Goal: Information Seeking & Learning: Learn about a topic

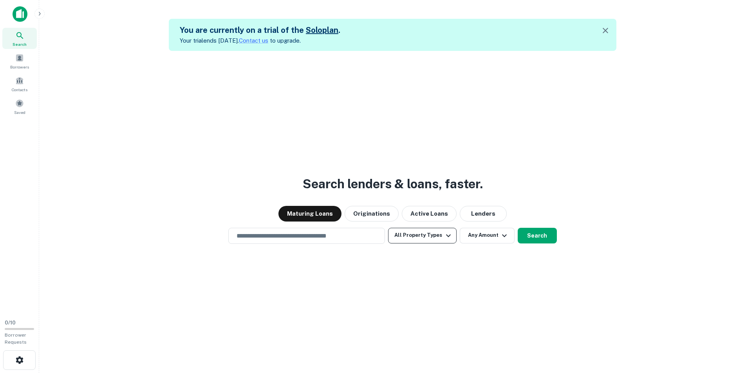
click at [394, 236] on button "All Property Types" at bounding box center [422, 236] width 68 height 16
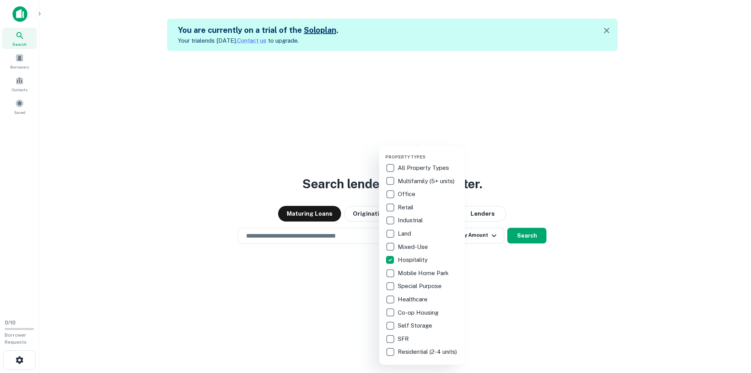
click at [303, 263] on div at bounding box center [375, 186] width 751 height 373
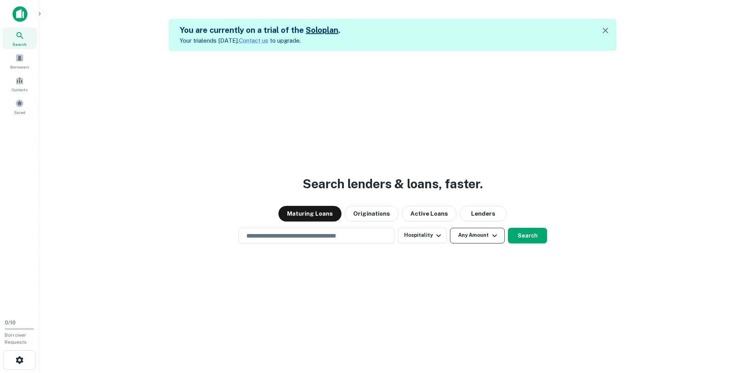
click at [477, 237] on button "Any Amount" at bounding box center [477, 236] width 55 height 16
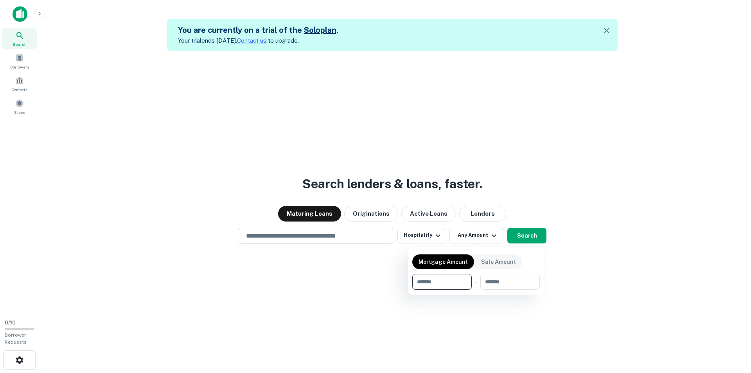
click at [451, 280] on input "number" at bounding box center [439, 282] width 54 height 16
type input "*******"
click at [509, 281] on input "number" at bounding box center [510, 282] width 50 height 16
type input "********"
click at [308, 304] on div at bounding box center [375, 186] width 751 height 373
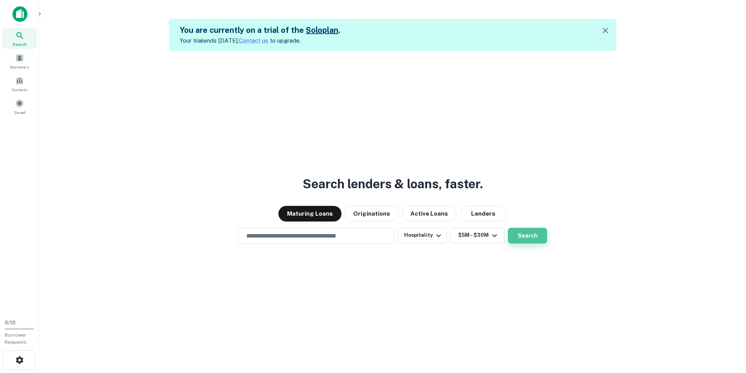
click at [533, 231] on button "Search" at bounding box center [527, 236] width 39 height 16
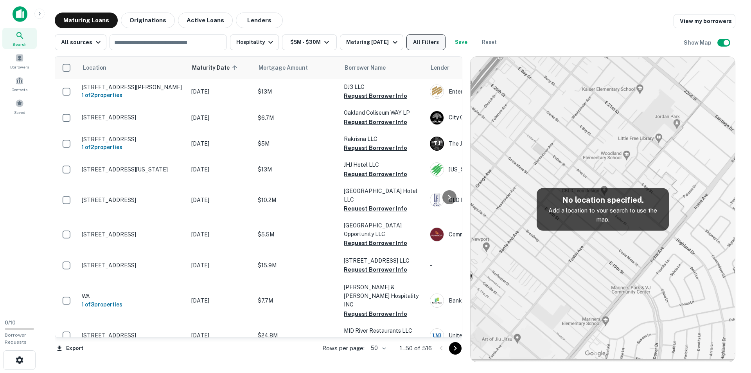
click at [412, 40] on button "All Filters" at bounding box center [426, 42] width 39 height 16
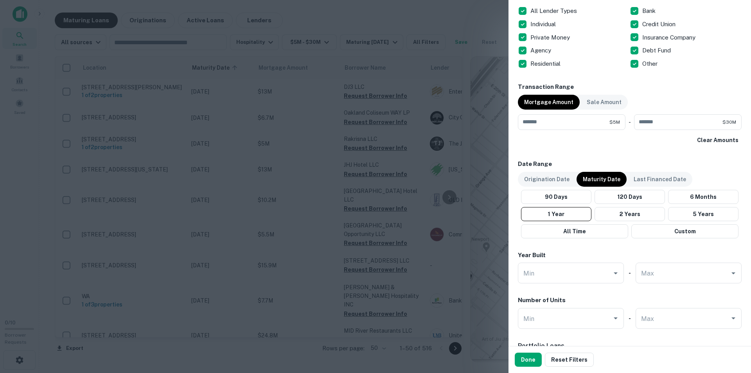
scroll to position [352, 0]
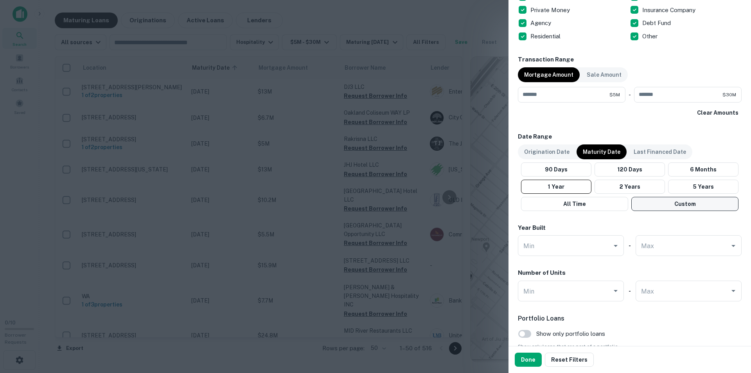
click at [661, 204] on button "Custom" at bounding box center [685, 204] width 107 height 14
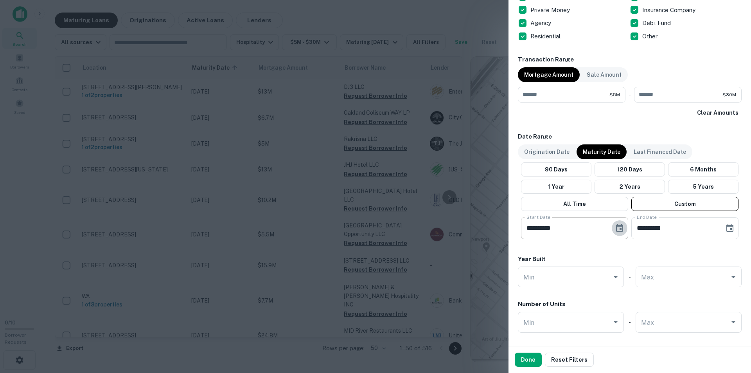
click at [619, 230] on icon "Choose date, selected date is May 11, 2025" at bounding box center [619, 227] width 9 height 9
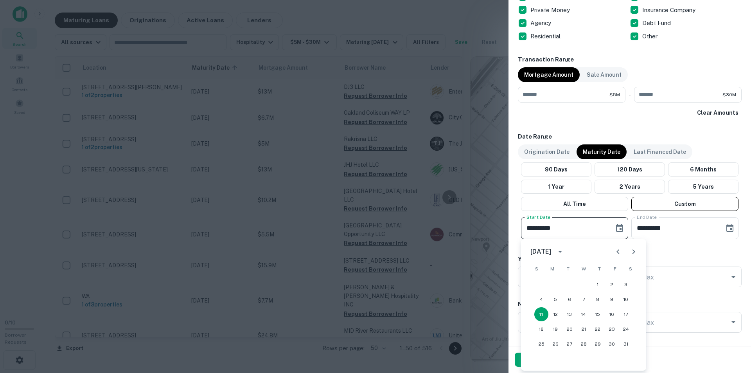
click at [618, 254] on icon "Previous month" at bounding box center [618, 251] width 9 height 9
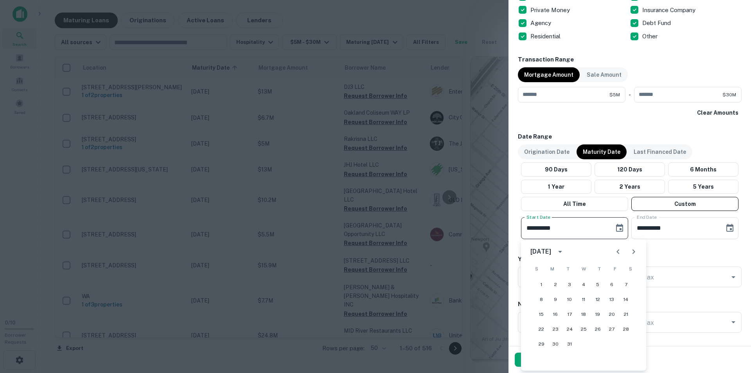
click at [618, 254] on icon "Previous month" at bounding box center [618, 251] width 9 height 9
click at [637, 252] on icon "Next month" at bounding box center [633, 251] width 9 height 9
click at [608, 283] on button "1" at bounding box center [612, 284] width 14 height 14
type input "**********"
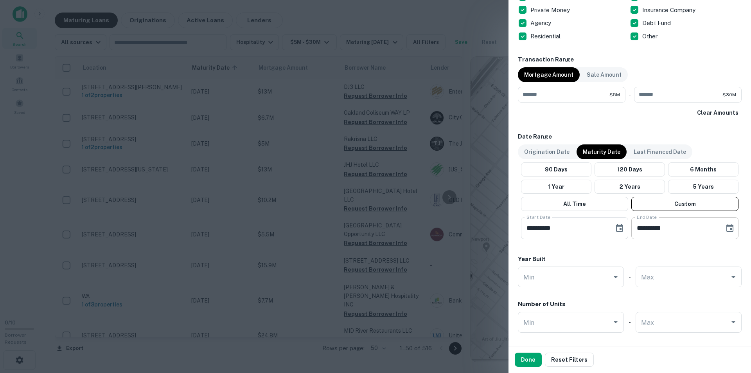
click at [664, 230] on input "**********" at bounding box center [676, 228] width 88 height 22
click at [688, 230] on input "**********" at bounding box center [676, 228] width 88 height 22
click at [726, 228] on icon "Choose date, selected date is Sep 8, 2025" at bounding box center [730, 227] width 9 height 9
click at [722, 253] on icon "Next month" at bounding box center [720, 251] width 9 height 9
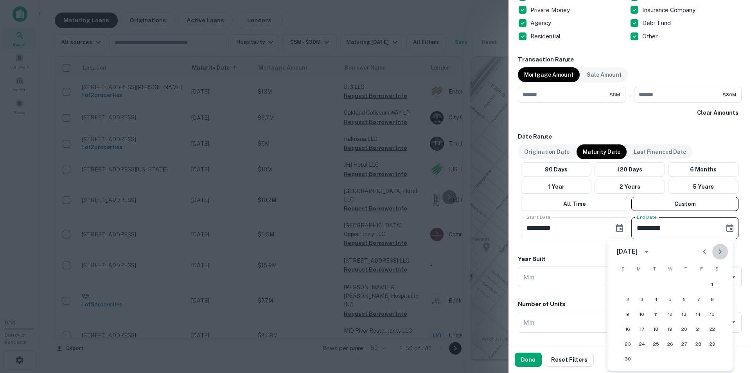
click at [722, 253] on icon "Next month" at bounding box center [720, 251] width 9 height 9
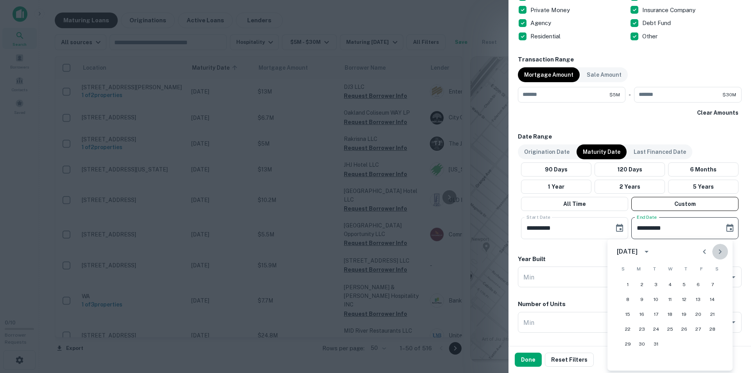
click at [722, 253] on icon "Next month" at bounding box center [720, 251] width 9 height 9
click at [708, 255] on icon "Previous month" at bounding box center [704, 251] width 9 height 9
click at [625, 358] on button "31" at bounding box center [628, 359] width 14 height 14
type input "**********"
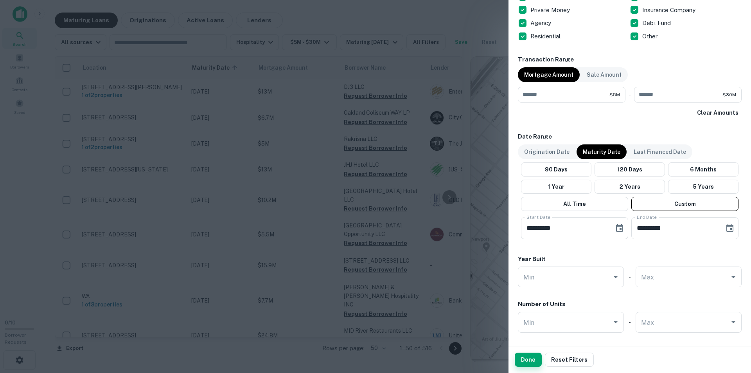
click at [525, 358] on button "Done" at bounding box center [528, 360] width 27 height 14
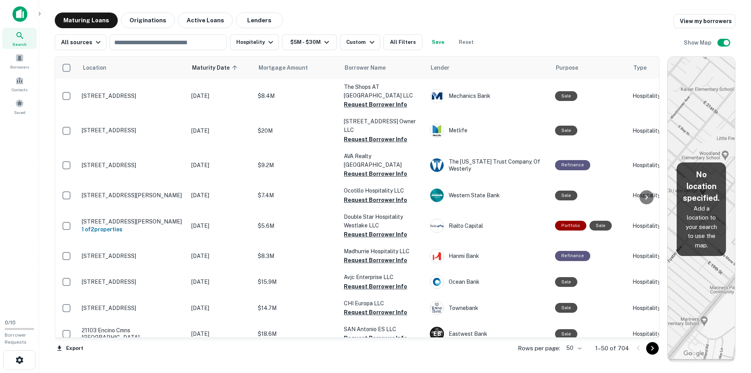
drag, startPoint x: 470, startPoint y: 83, endPoint x: 733, endPoint y: 118, distance: 265.6
click at [733, 118] on div "Location Maturity Date sorted ascending Mortgage Amount Borrower Name Lender Pu…" at bounding box center [395, 206] width 681 height 312
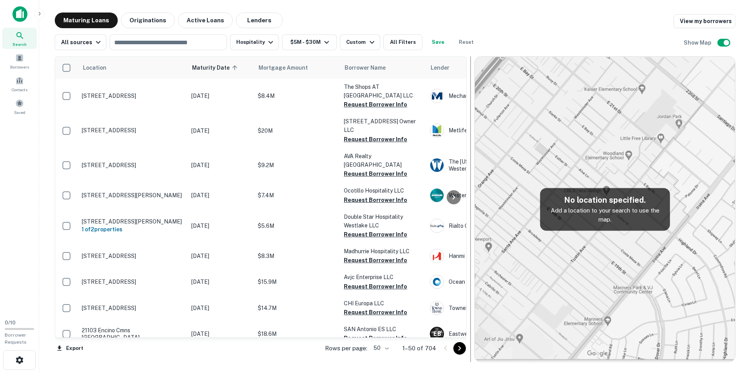
drag, startPoint x: 666, startPoint y: 157, endPoint x: 473, endPoint y: 154, distance: 193.3
click at [473, 154] on div at bounding box center [471, 209] width 8 height 306
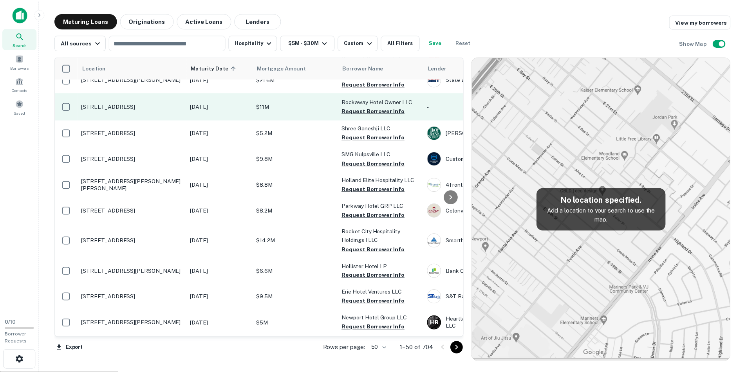
scroll to position [1011, 0]
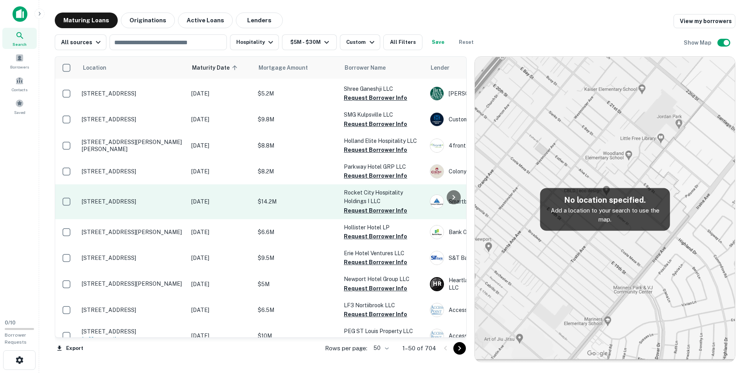
click at [136, 198] on p "714 Gallatin St Sw Huntsville, AL35801" at bounding box center [133, 201] width 102 height 7
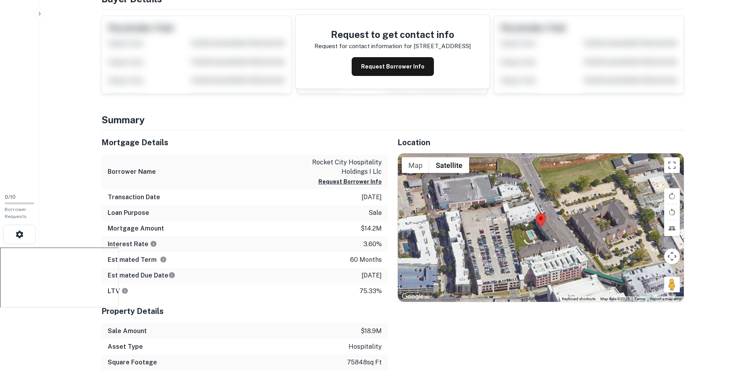
scroll to position [196, 0]
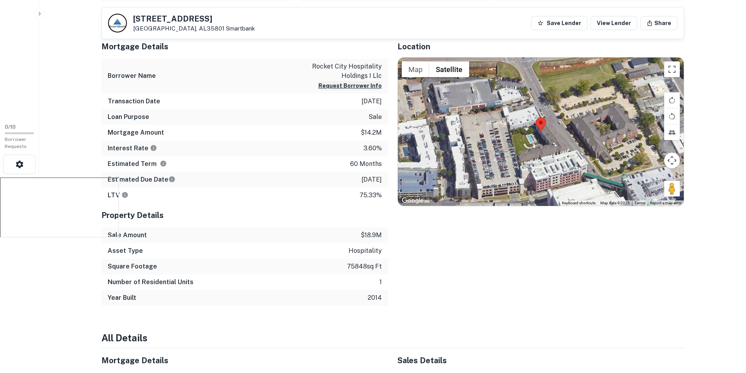
click at [341, 85] on button "Request Borrower Info" at bounding box center [349, 85] width 63 height 9
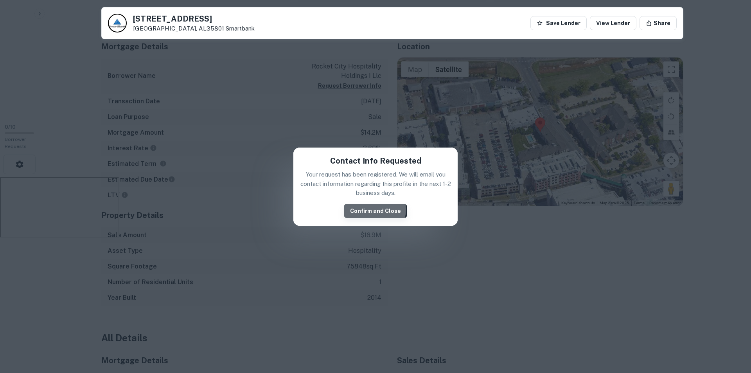
click at [373, 209] on button "Confirm and Close" at bounding box center [375, 211] width 63 height 14
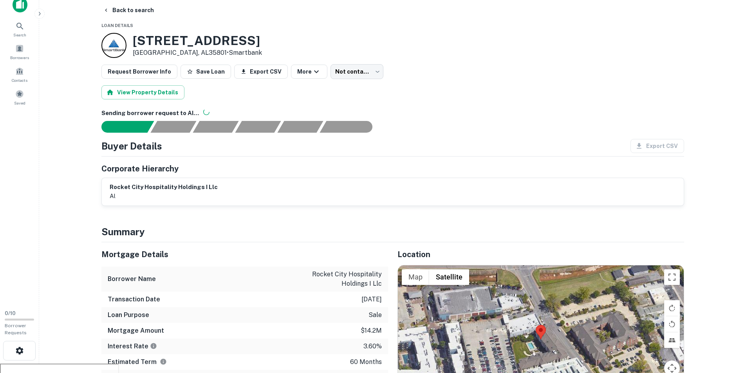
scroll to position [0, 0]
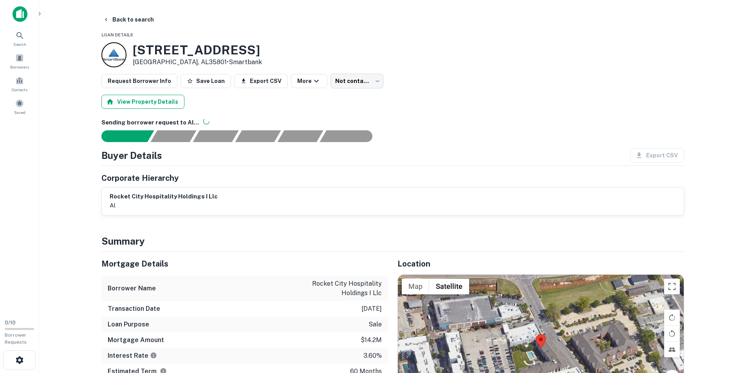
click at [155, 104] on button "View Property Details" at bounding box center [142, 102] width 83 height 14
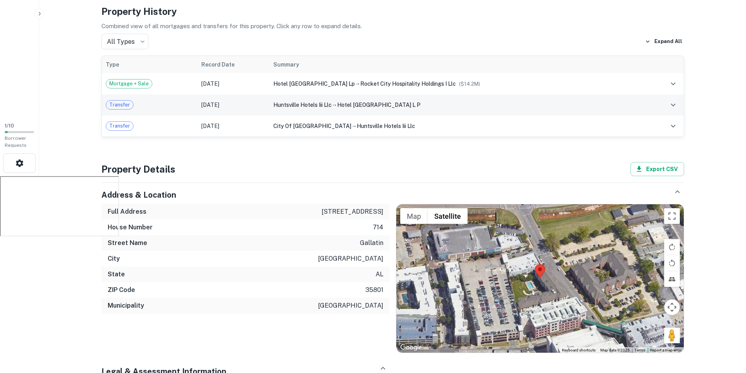
scroll to position [235, 0]
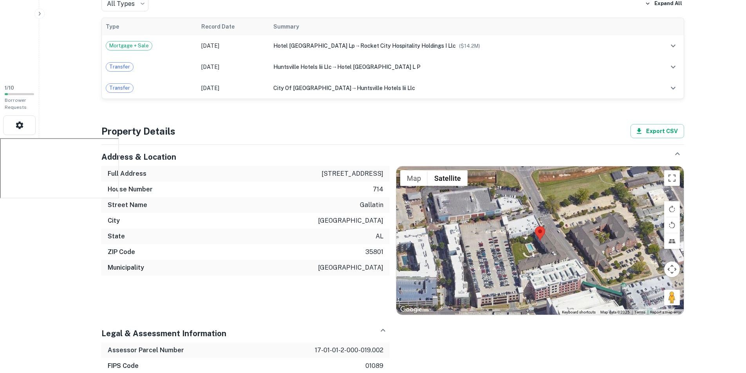
drag, startPoint x: 330, startPoint y: 174, endPoint x: 382, endPoint y: 175, distance: 51.3
click at [382, 175] on p "714 gallatin st sw" at bounding box center [352, 173] width 62 height 9
copy p "714 gallatin st sw"
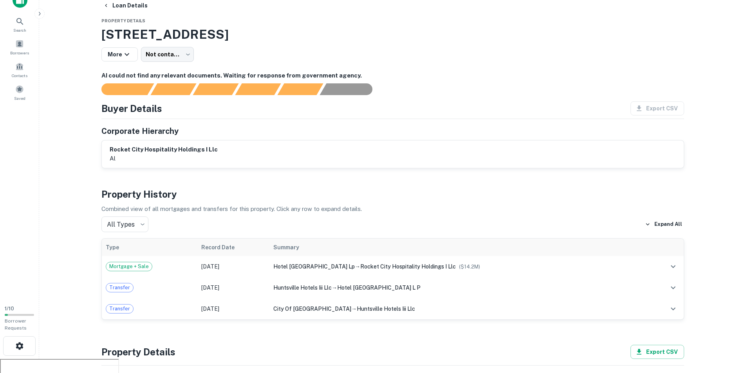
scroll to position [0, 0]
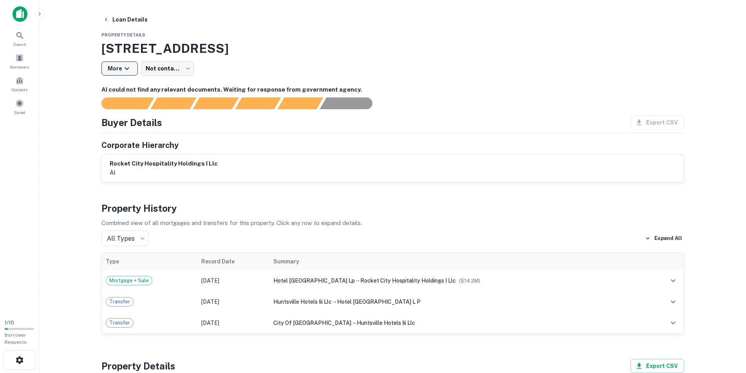
click at [129, 68] on icon "button" at bounding box center [126, 68] width 9 height 9
click at [129, 68] on div at bounding box center [375, 186] width 751 height 373
click at [156, 68] on body "Search Borrowers Contacts Saved 1 / 10 Borrower Requests Loan Details Property …" at bounding box center [373, 186] width 746 height 373
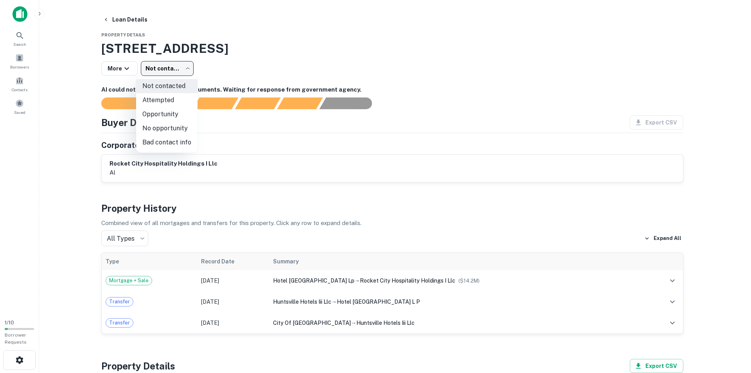
click at [156, 68] on div at bounding box center [375, 186] width 751 height 373
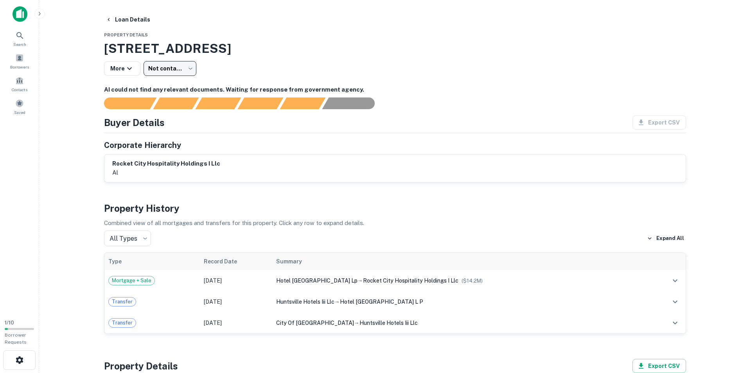
click at [156, 68] on body "Search Borrowers Contacts Saved 1 / 10 Borrower Requests Loan Details Property …" at bounding box center [375, 186] width 751 height 373
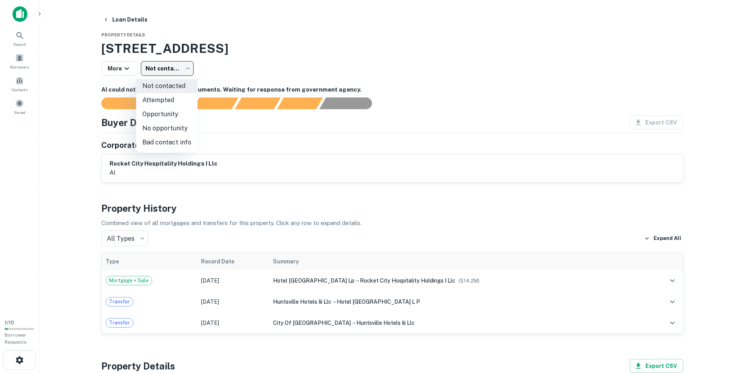
click at [156, 68] on div at bounding box center [375, 186] width 751 height 373
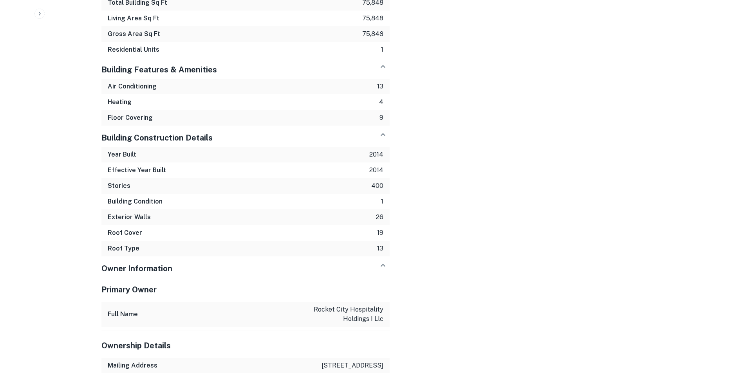
scroll to position [810, 0]
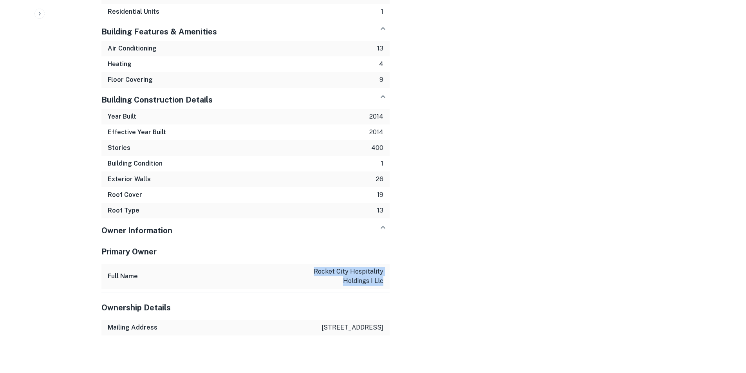
drag, startPoint x: 317, startPoint y: 256, endPoint x: 382, endPoint y: 261, distance: 64.8
click at [382, 267] on p "rocket city hospitality holdings i llc" at bounding box center [348, 276] width 70 height 19
copy p "rocket city hospitality holdings i llc"
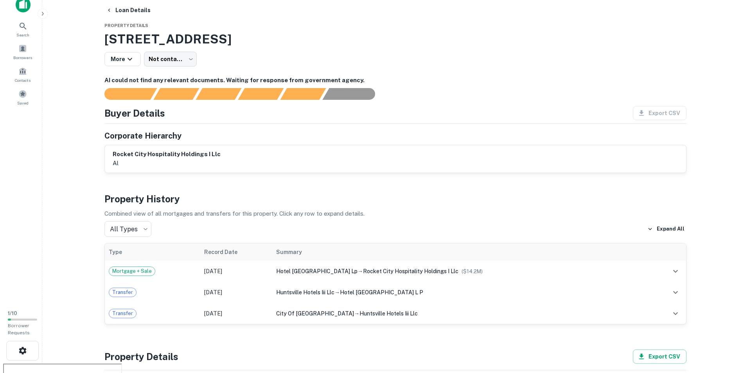
scroll to position [0, 0]
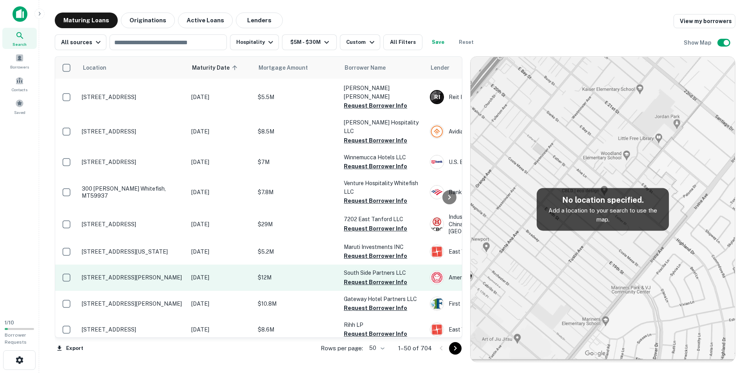
scroll to position [581, 0]
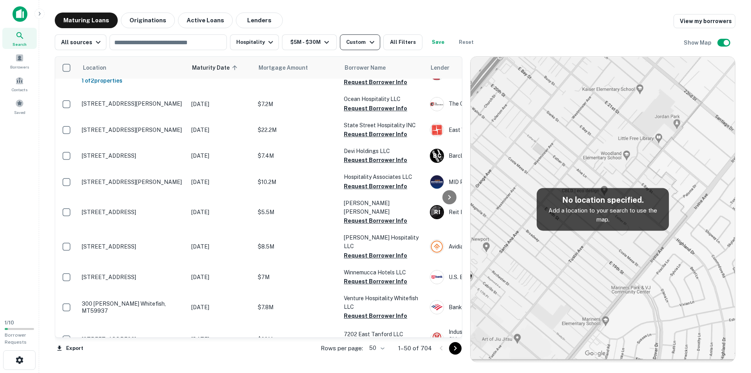
click at [360, 42] on div "Custom" at bounding box center [361, 42] width 30 height 9
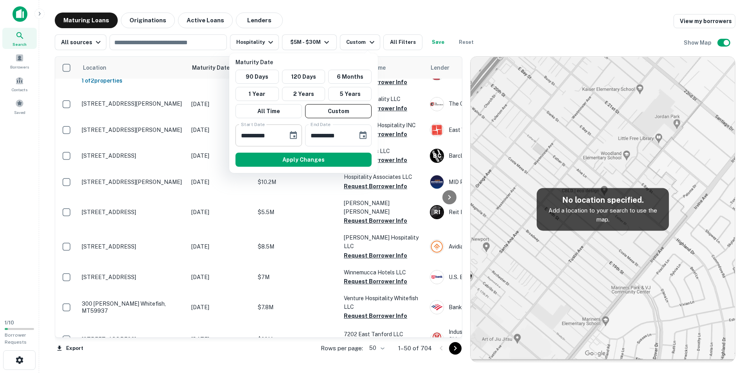
click at [281, 131] on input "**********" at bounding box center [259, 135] width 47 height 22
click at [291, 135] on icon "Choose date, selected date is Nov 1, 2024" at bounding box center [293, 135] width 7 height 8
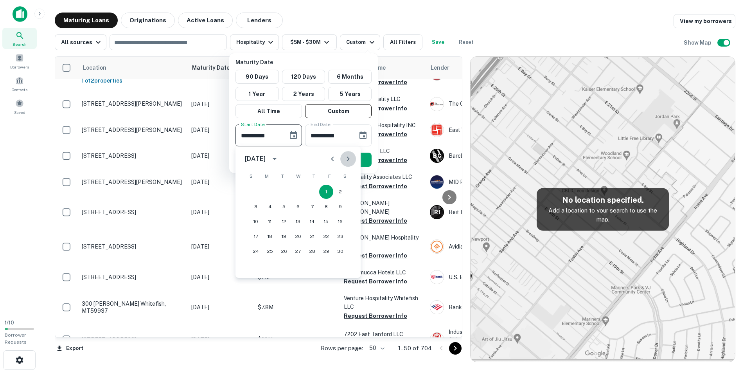
click at [347, 159] on icon "Next month" at bounding box center [348, 158] width 9 height 9
click at [254, 193] on button "1" at bounding box center [256, 192] width 14 height 14
type input "**********"
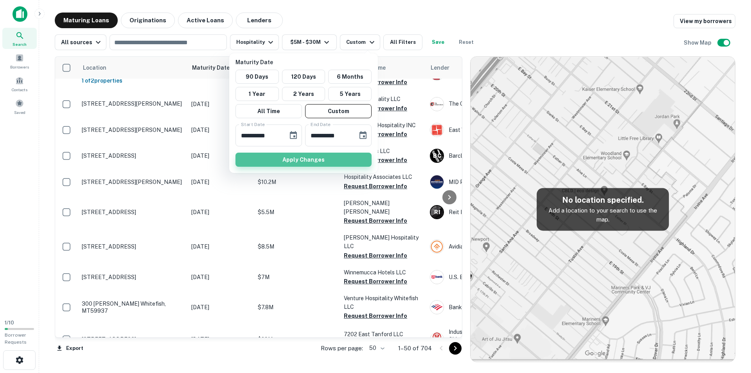
click at [307, 158] on button "Apply Changes" at bounding box center [304, 160] width 136 height 14
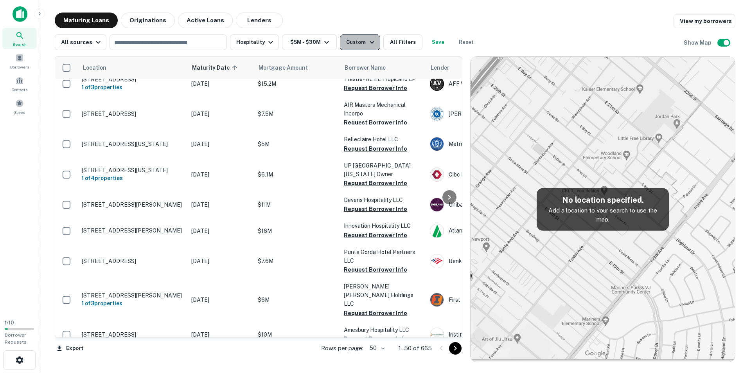
click at [367, 41] on icon "button" at bounding box center [371, 42] width 9 height 9
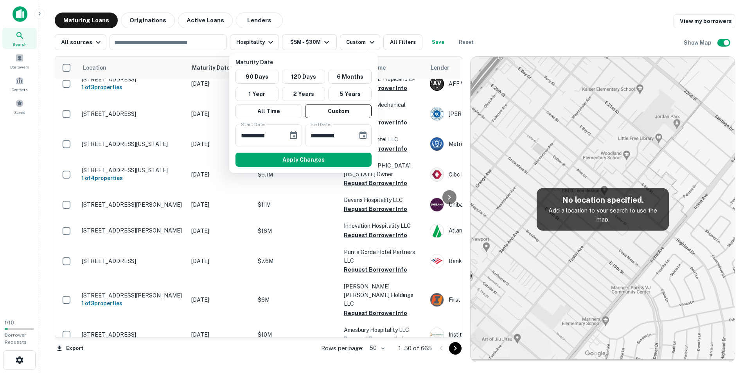
click at [366, 43] on div at bounding box center [375, 186] width 751 height 373
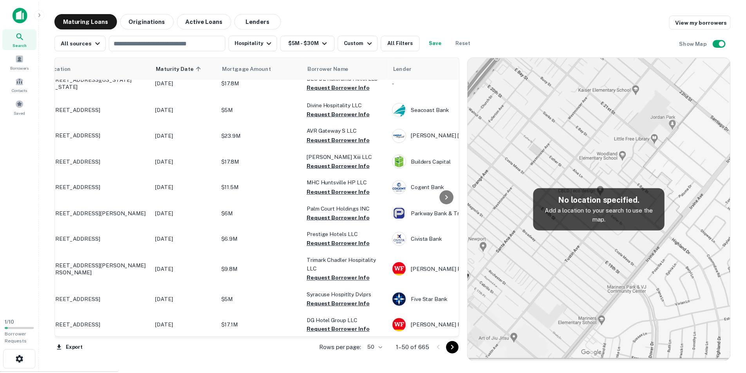
scroll to position [235, 0]
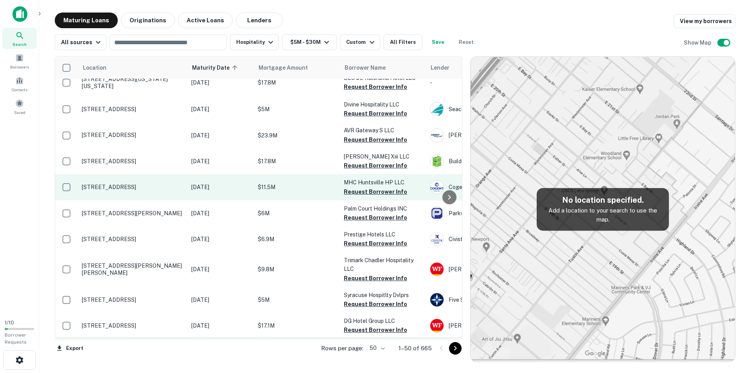
click at [152, 184] on p "6860 Governors West Nw Huntsville, AL35806" at bounding box center [133, 187] width 102 height 7
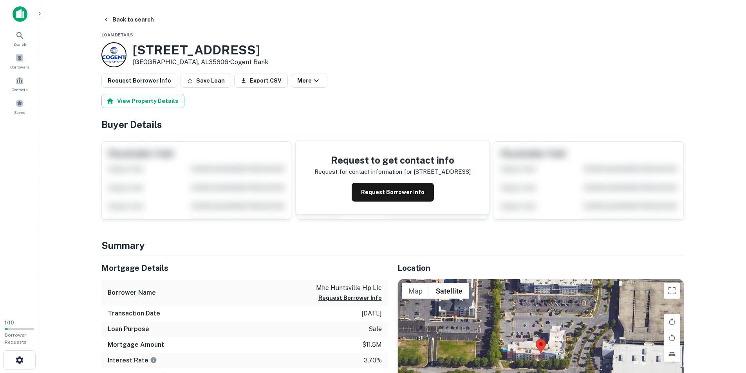
drag, startPoint x: 134, startPoint y: 53, endPoint x: 317, endPoint y: 55, distance: 182.8
click at [317, 55] on div "6860 GOVERNORS WEST NW Huntsville, AL35806 • Cogent Bank" at bounding box center [392, 54] width 582 height 25
copy h3 "6860 GOVERNORS WEST NW"
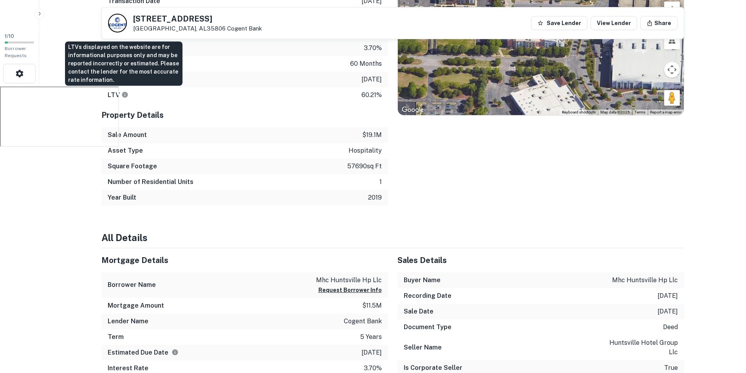
scroll to position [235, 0]
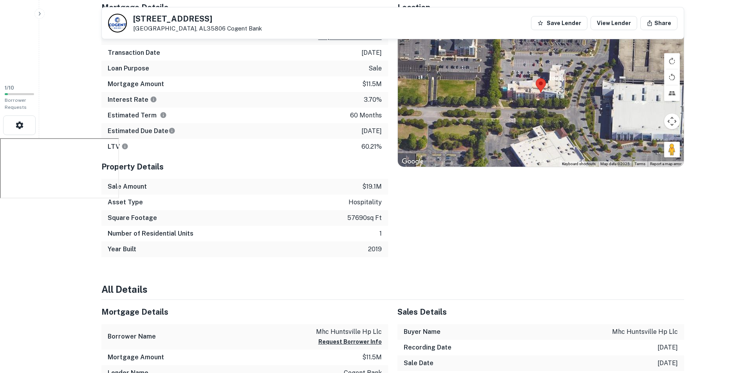
click at [493, 239] on div "Location ← Move left → Move right ↑ Move up ↓ Move down + Zoom in - Zoom out Ho…" at bounding box center [536, 126] width 296 height 262
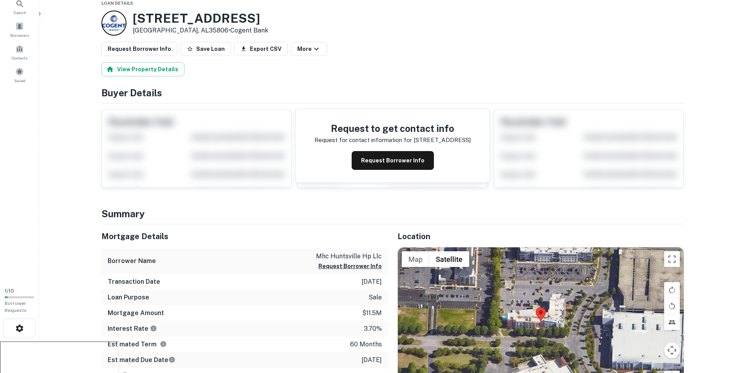
scroll to position [0, 0]
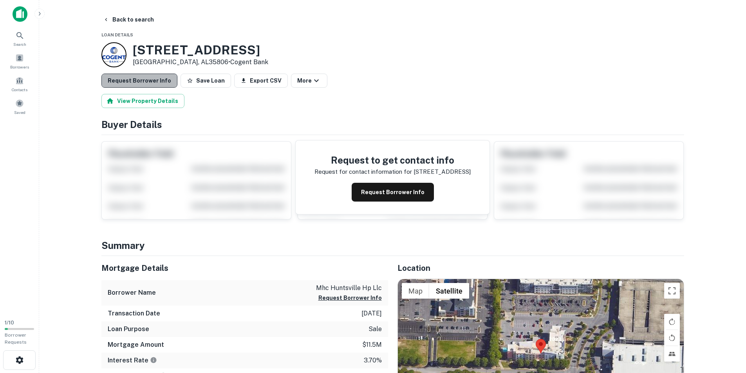
click at [141, 79] on button "Request Borrower Info" at bounding box center [139, 81] width 76 height 14
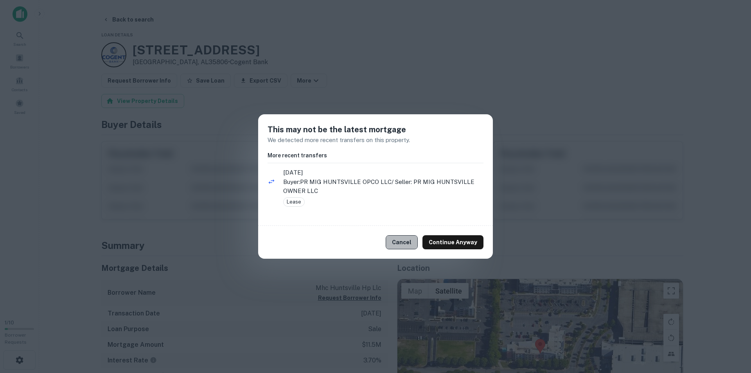
click at [411, 243] on button "Cancel" at bounding box center [402, 242] width 32 height 14
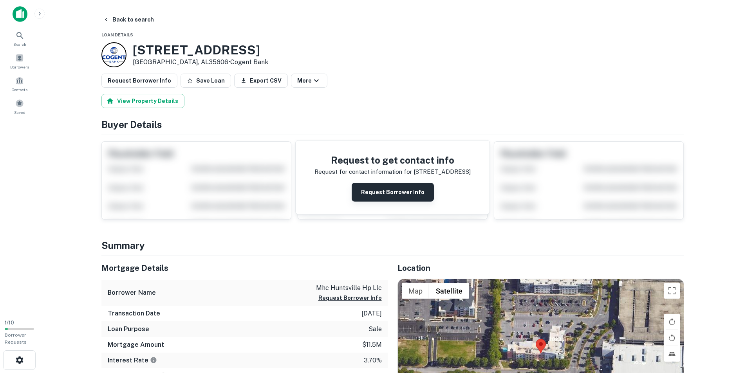
click at [382, 198] on button "Request Borrower Info" at bounding box center [392, 192] width 82 height 19
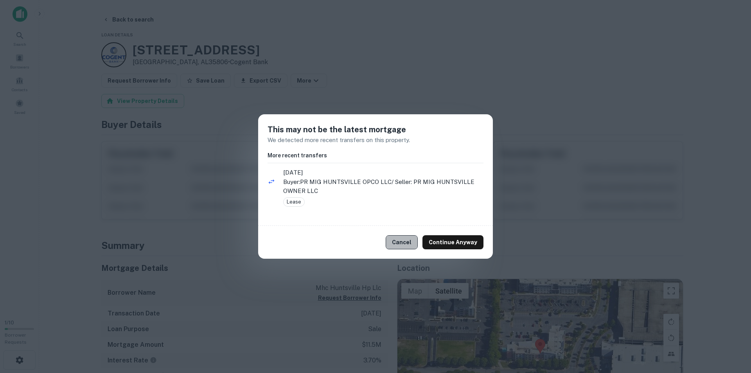
click at [405, 249] on button "Cancel" at bounding box center [402, 242] width 32 height 14
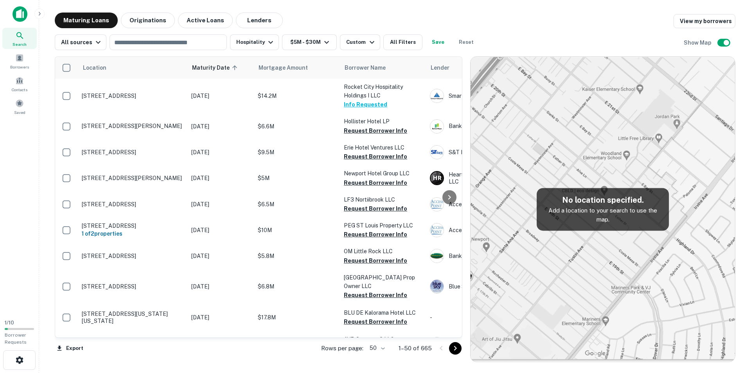
click at [74, 67] on th at bounding box center [66, 68] width 23 height 22
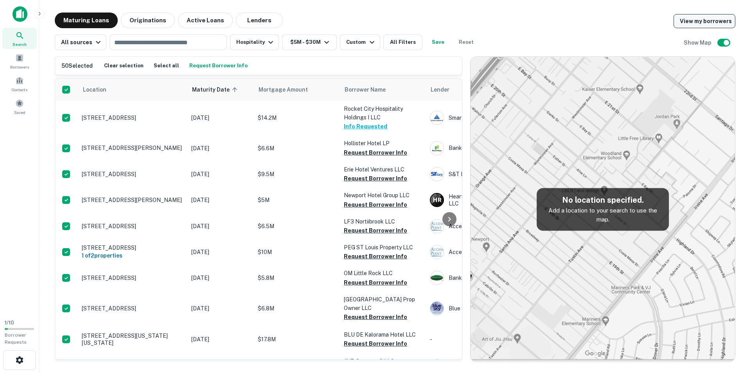
click at [702, 24] on link "View my borrowers" at bounding box center [705, 21] width 62 height 14
click at [164, 68] on button "Select all" at bounding box center [166, 66] width 29 height 12
click at [16, 209] on div "Search Borrowers Contacts Saved" at bounding box center [19, 156] width 39 height 313
click at [44, 210] on main "Maturing Loans Originations Active Loans Lenders View my borrowers All sources …" at bounding box center [395, 186] width 712 height 373
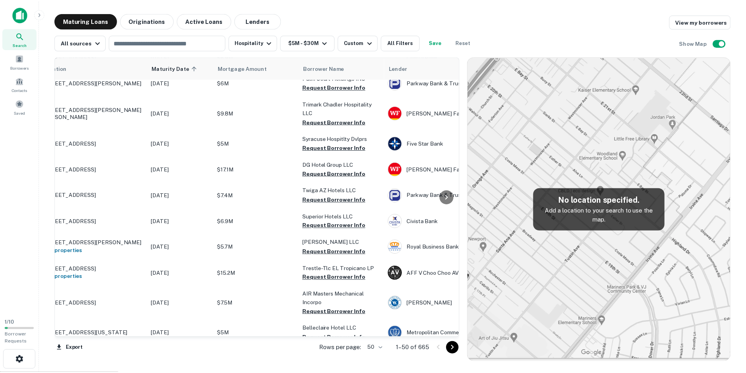
scroll to position [391, 0]
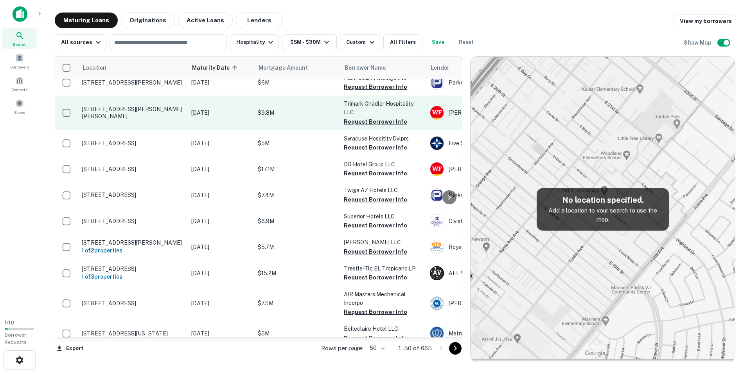
click at [139, 111] on p "44 S Chandler Village Dr Chandler, AZ85226" at bounding box center [133, 113] width 102 height 14
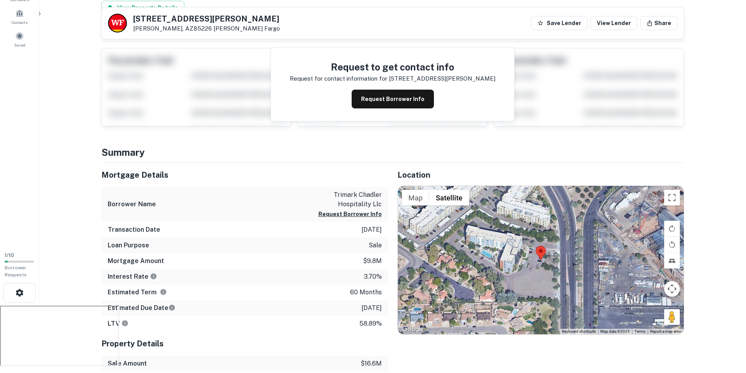
scroll to position [39, 0]
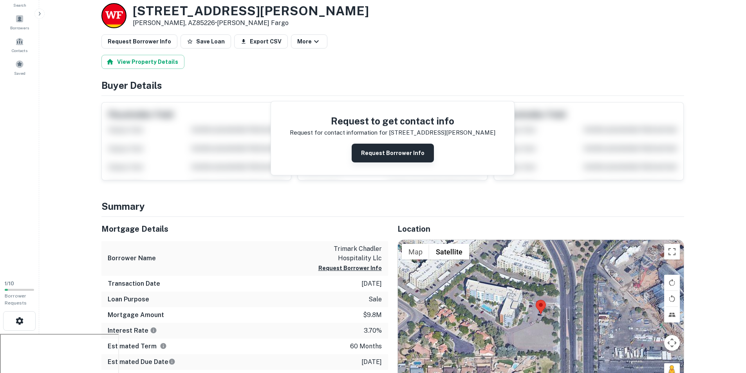
click at [377, 153] on button "Request Borrower Info" at bounding box center [392, 153] width 82 height 19
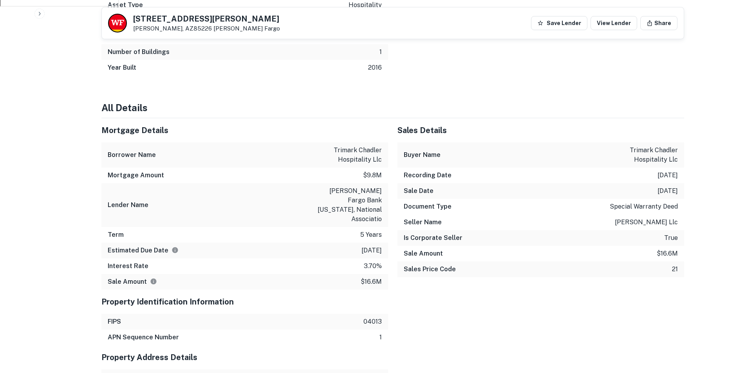
scroll to position [430, 0]
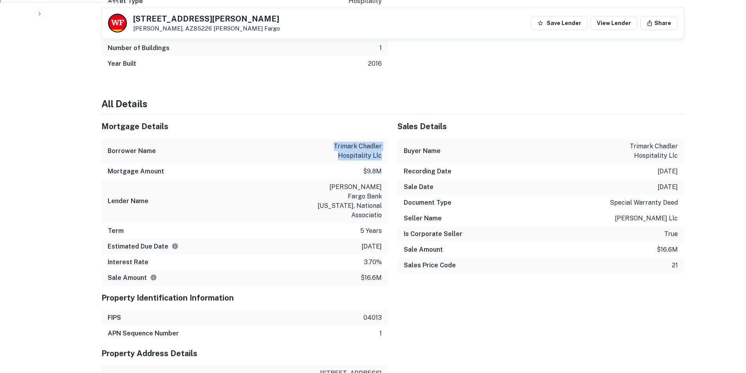
drag, startPoint x: 333, startPoint y: 145, endPoint x: 385, endPoint y: 155, distance: 52.7
click at [385, 155] on div "Borrower Name trimark chadler hospitality llc" at bounding box center [244, 151] width 286 height 25
copy p "trimark chadler hospitality llc"
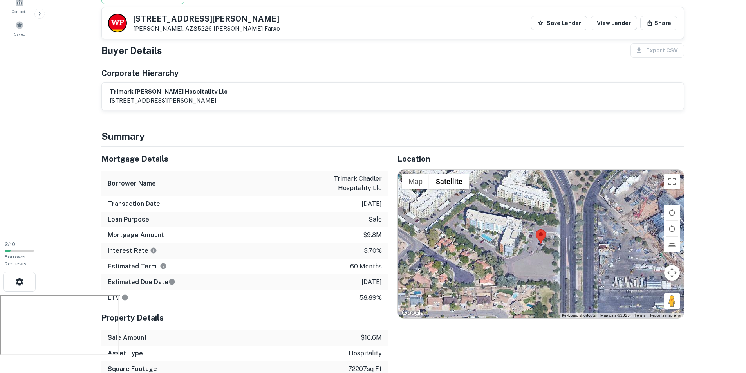
scroll to position [0, 0]
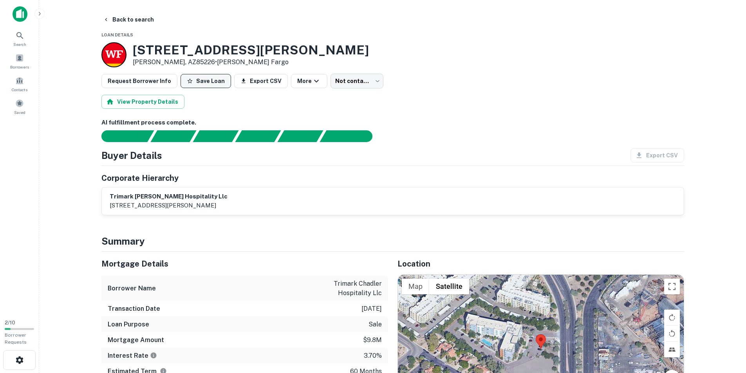
click at [214, 79] on button "Save Loan" at bounding box center [205, 81] width 50 height 14
click at [345, 87] on body "Search Borrowers Contacts Saved 2 / 10 Borrower Requests Back to search Loan De…" at bounding box center [373, 186] width 746 height 373
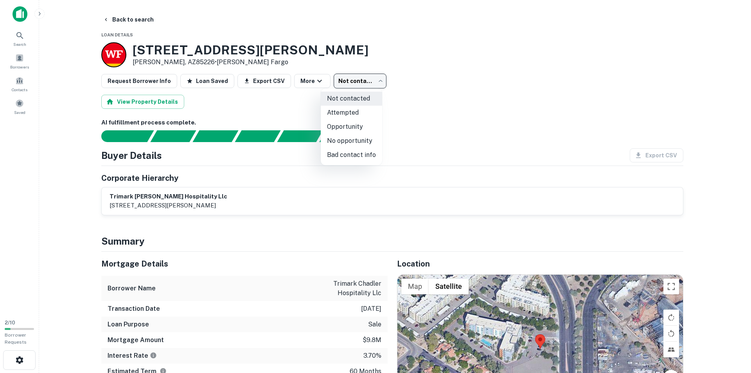
click at [351, 110] on li "Attempted" at bounding box center [351, 113] width 61 height 14
type input "*********"
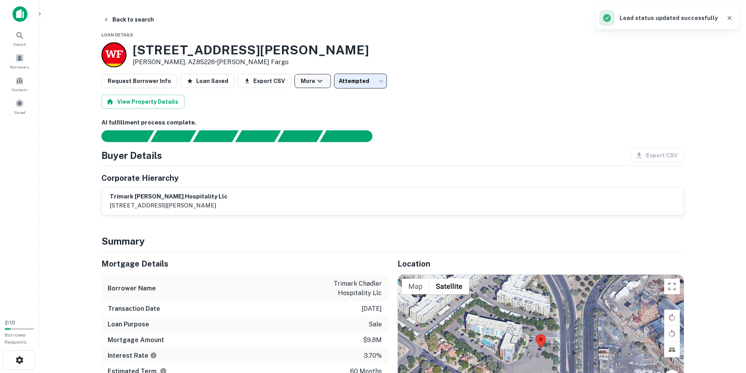
click at [315, 82] on icon "button" at bounding box center [319, 80] width 9 height 9
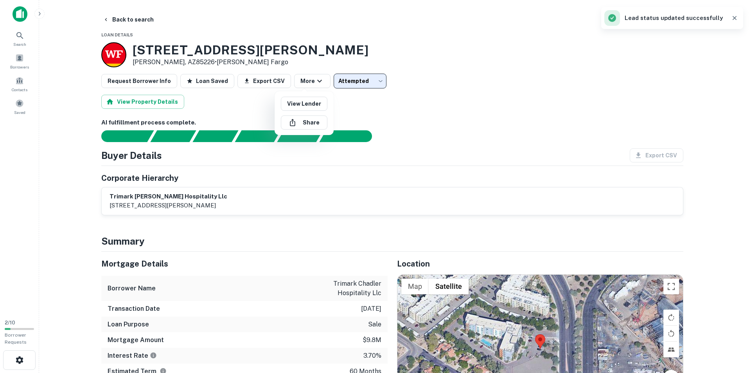
click at [64, 102] on div at bounding box center [375, 186] width 751 height 373
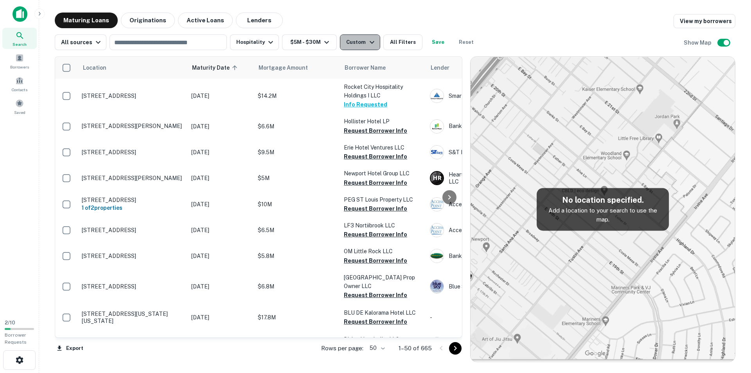
click at [354, 46] on div "Custom" at bounding box center [361, 42] width 30 height 9
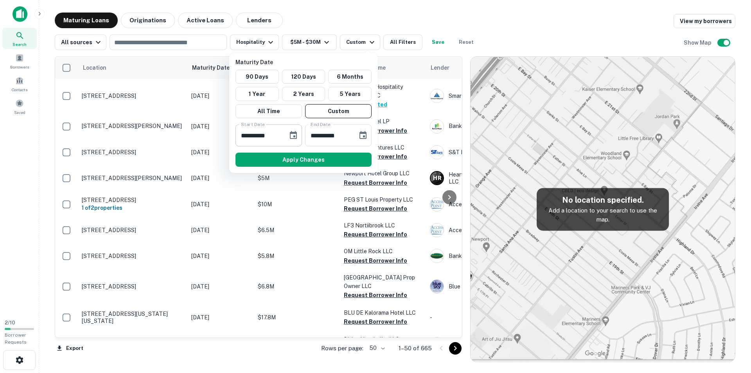
click at [279, 128] on input "**********" at bounding box center [259, 135] width 47 height 22
click at [295, 139] on icon "Choose date, selected date is Dec 1, 2024" at bounding box center [293, 135] width 7 height 8
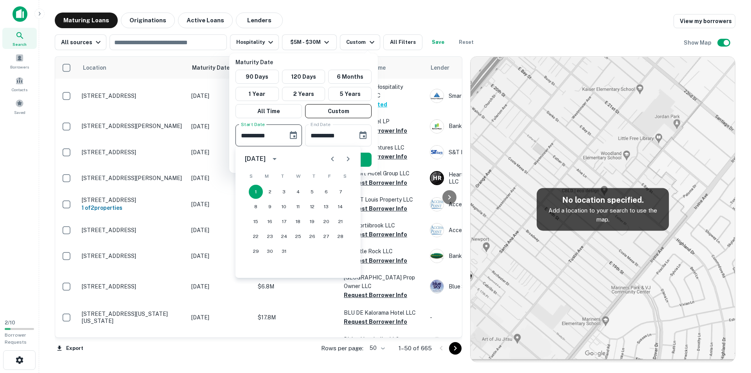
click at [346, 159] on icon "Next month" at bounding box center [348, 158] width 9 height 9
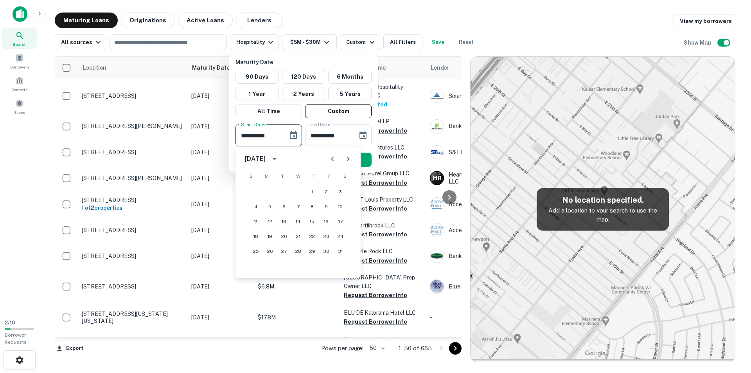
click at [335, 163] on icon "Previous month" at bounding box center [332, 158] width 9 height 9
click at [352, 159] on icon "Next month" at bounding box center [348, 158] width 9 height 9
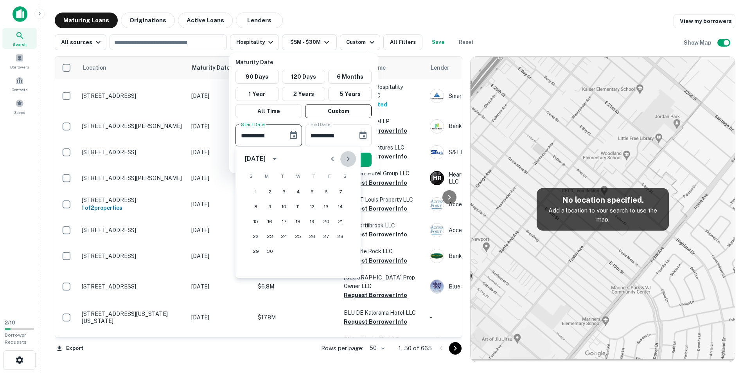
click at [352, 159] on icon "Next month" at bounding box center [348, 158] width 9 height 9
click at [351, 159] on icon "Next month" at bounding box center [348, 158] width 9 height 9
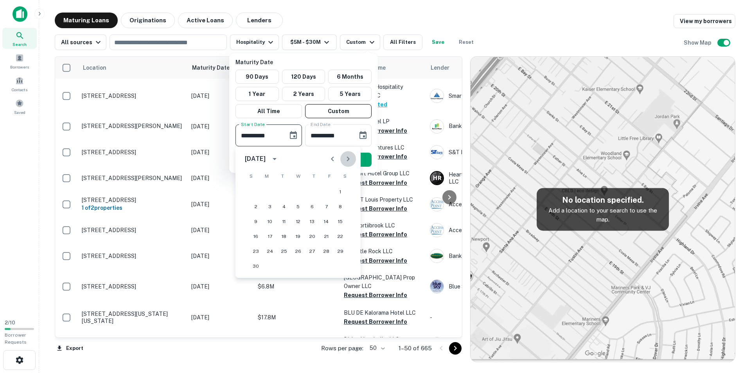
click at [351, 159] on icon "Next month" at bounding box center [348, 158] width 9 height 9
click at [268, 190] on button "1" at bounding box center [270, 192] width 14 height 14
type input "**********"
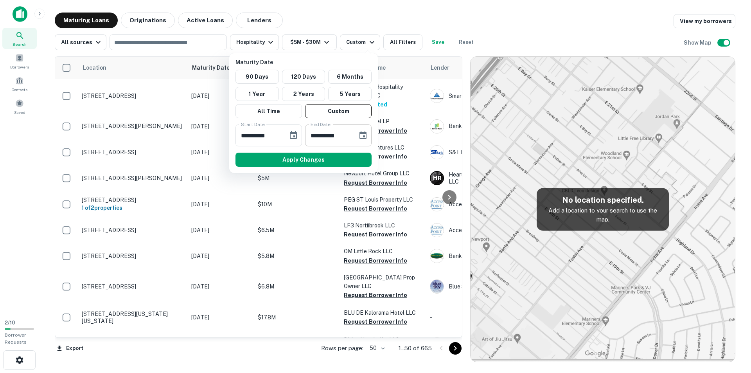
click at [336, 136] on input "**********" at bounding box center [328, 135] width 47 height 22
click at [362, 133] on icon "Choose date, selected date is May 31, 2026" at bounding box center [363, 135] width 7 height 8
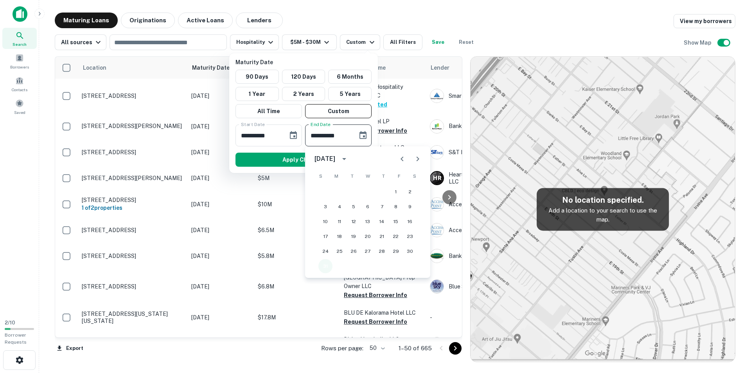
click at [325, 267] on button "31" at bounding box center [326, 266] width 14 height 14
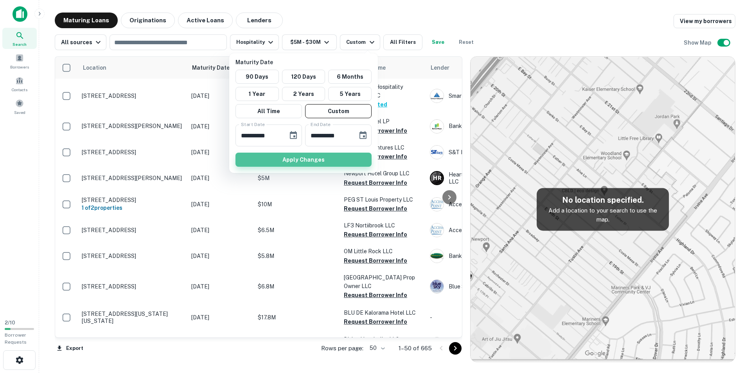
click at [299, 163] on button "Apply Changes" at bounding box center [304, 160] width 136 height 14
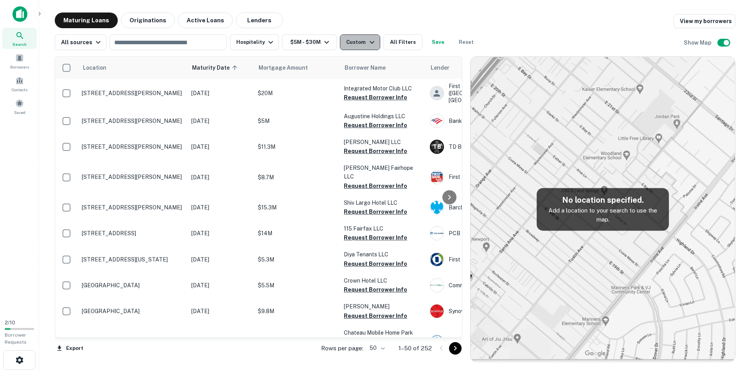
click at [348, 44] on div "Custom" at bounding box center [361, 42] width 30 height 9
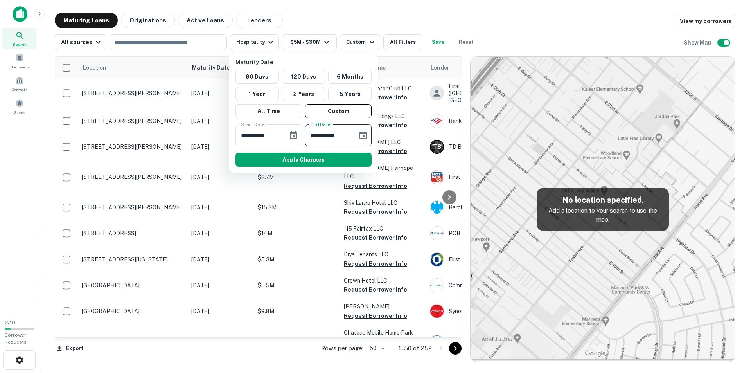
click at [326, 137] on input "**********" at bounding box center [328, 135] width 47 height 22
click at [364, 135] on icon "Choose date, selected date is May 31, 2026" at bounding box center [362, 135] width 9 height 9
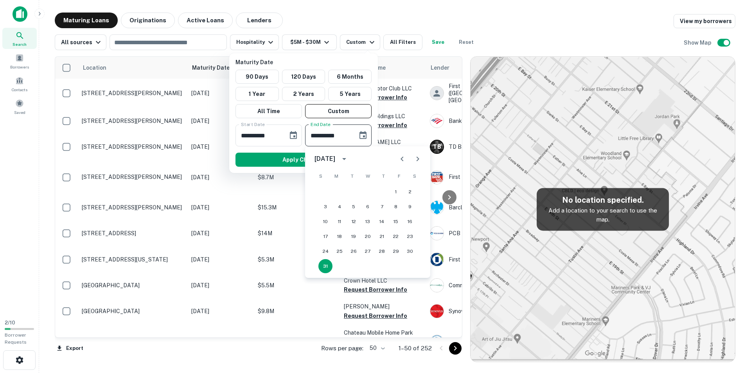
click at [402, 159] on icon "Previous month" at bounding box center [402, 159] width 3 height 5
click at [415, 158] on icon "Next month" at bounding box center [417, 158] width 9 height 9
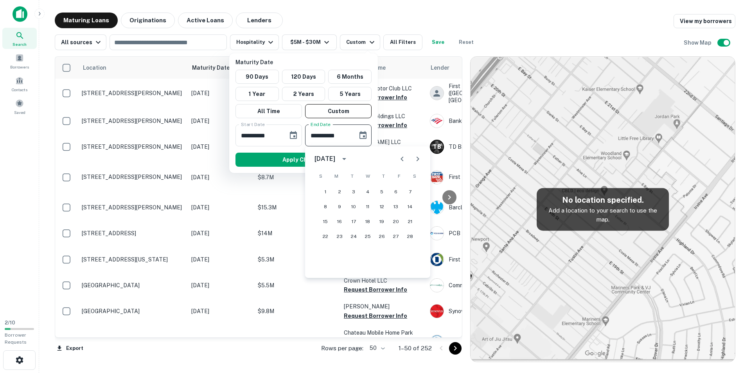
click at [415, 158] on icon "Next month" at bounding box center [417, 158] width 9 height 9
click at [354, 252] on button "31" at bounding box center [354, 251] width 14 height 14
type input "**********"
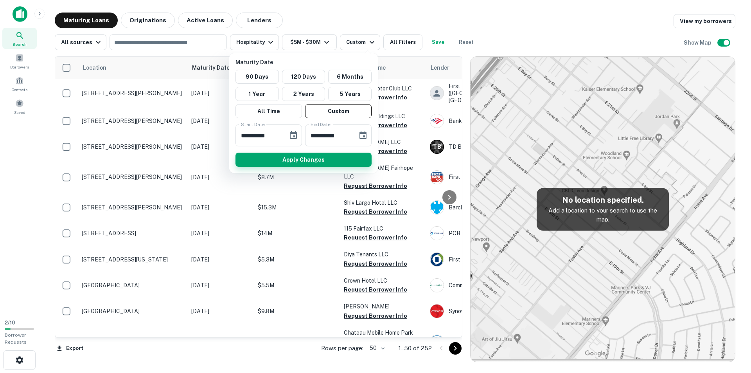
click at [279, 157] on button "Apply Changes" at bounding box center [304, 160] width 136 height 14
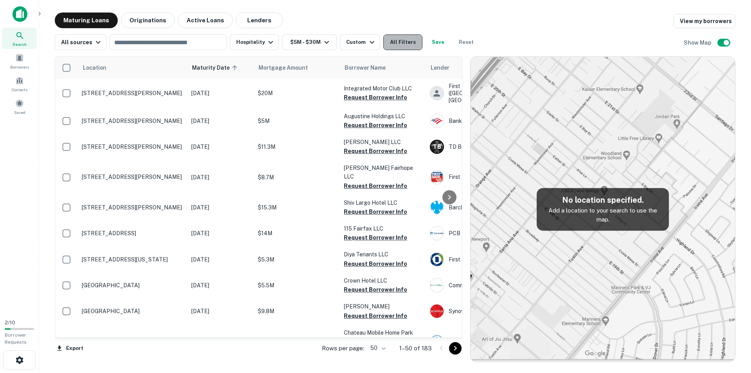
click at [408, 45] on button "All Filters" at bounding box center [403, 42] width 39 height 16
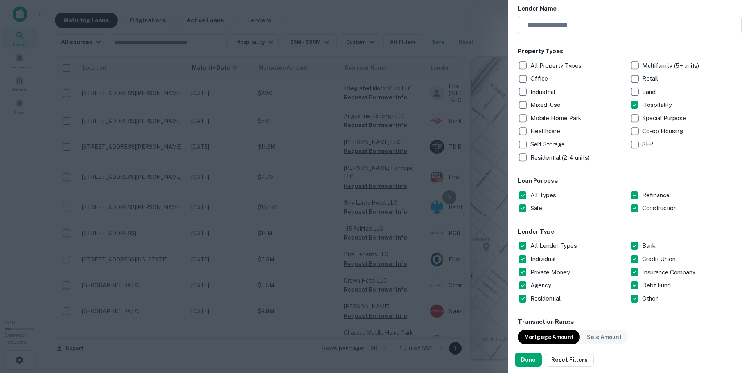
scroll to position [82, 0]
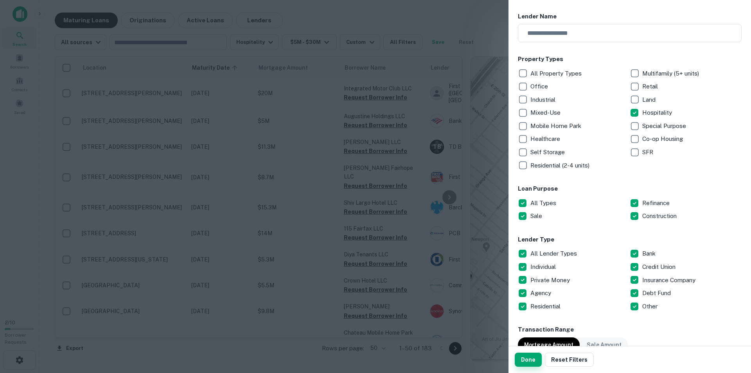
click at [522, 357] on button "Done" at bounding box center [528, 360] width 27 height 14
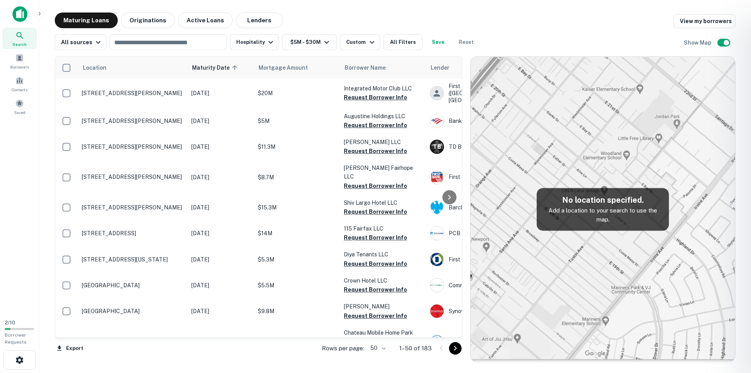
click at [19, 57] on div at bounding box center [375, 186] width 751 height 373
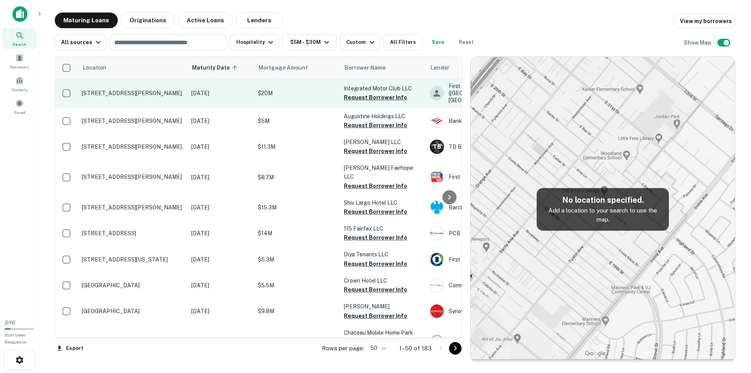
click at [129, 98] on td "68 E Wacker Pl Chicago, IL60601" at bounding box center [133, 93] width 110 height 29
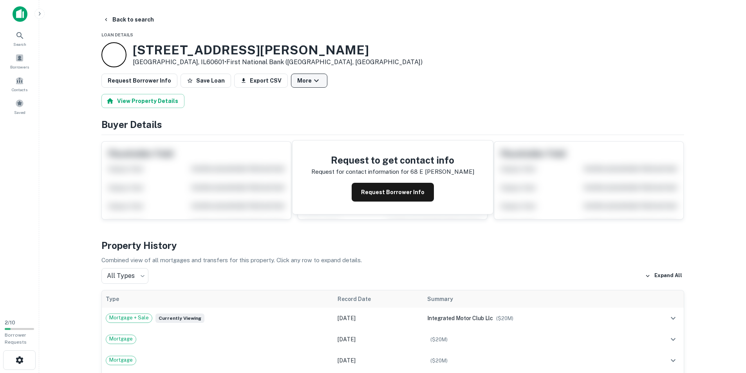
click at [312, 83] on icon "button" at bounding box center [316, 80] width 9 height 9
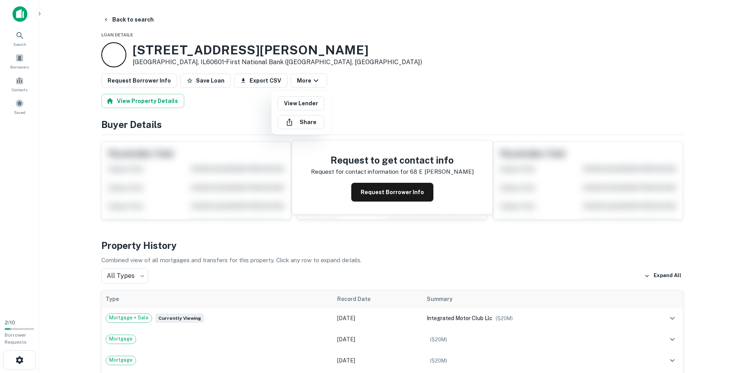
click at [320, 39] on div at bounding box center [375, 186] width 751 height 373
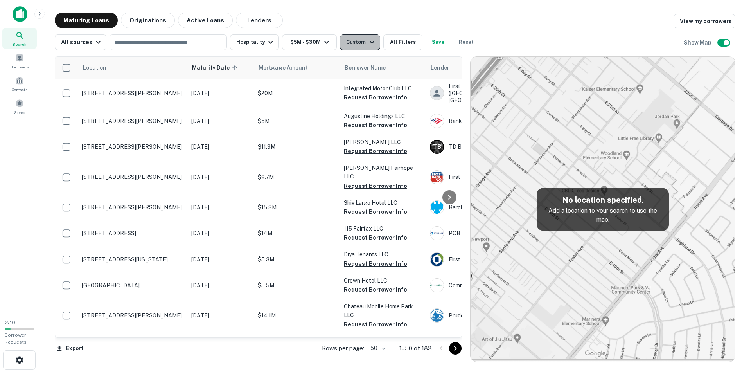
click at [351, 45] on div "Custom" at bounding box center [361, 42] width 30 height 9
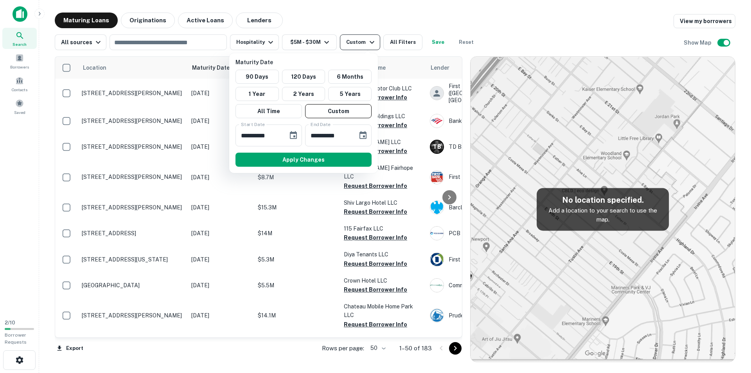
click at [351, 45] on div at bounding box center [375, 186] width 751 height 373
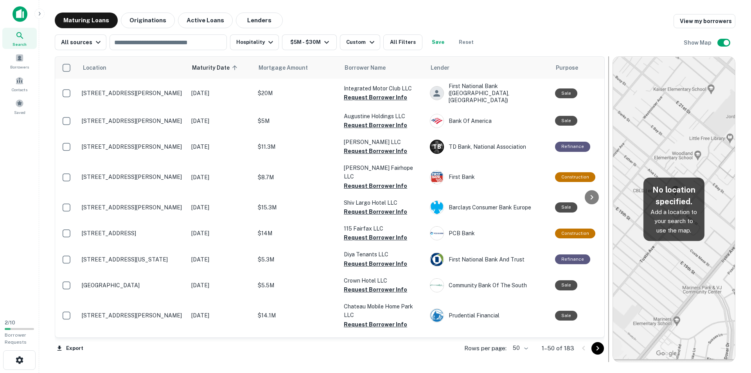
drag, startPoint x: 468, startPoint y: 167, endPoint x: 611, endPoint y: 167, distance: 142.5
click at [611, 167] on div at bounding box center [609, 209] width 8 height 306
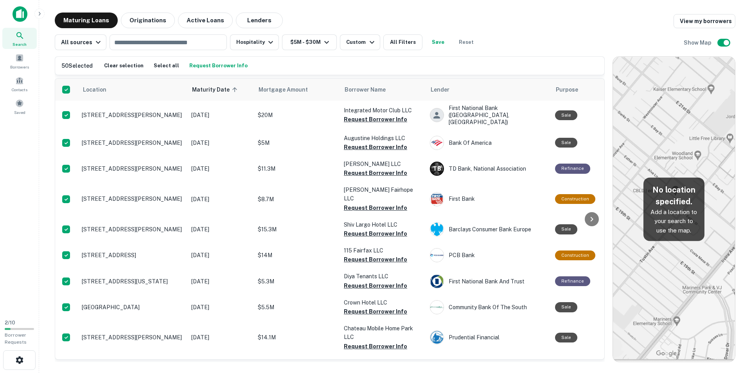
click at [233, 368] on main "Maturing Loans Originations Active Loans Lenders View my borrowers All sources …" at bounding box center [395, 186] width 712 height 373
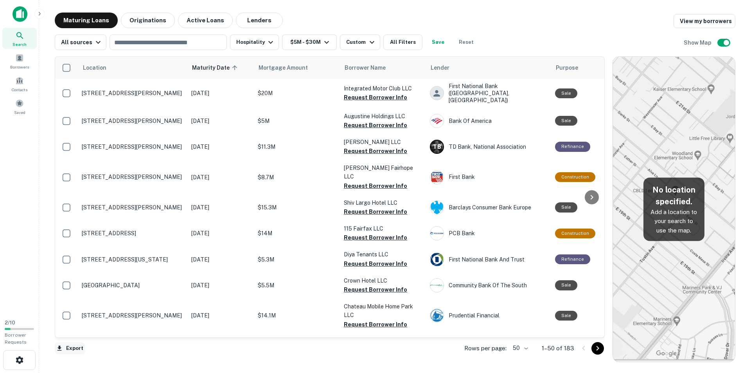
click at [71, 349] on button "Export" at bounding box center [70, 348] width 31 height 12
click at [85, 357] on li "Export as Excel (.xlsx)" at bounding box center [99, 356] width 88 height 14
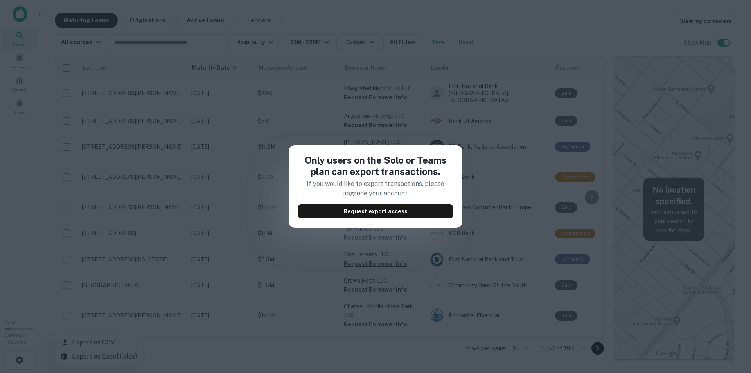
click at [335, 114] on div "Only users on the Solo or Teams plan can export transactions. If you would like…" at bounding box center [375, 186] width 751 height 373
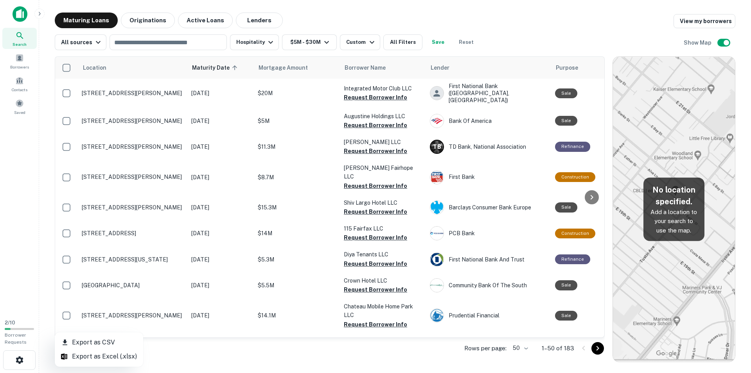
click at [27, 61] on div at bounding box center [375, 186] width 751 height 373
click at [15, 63] on div "Export as CSV Export as Excel (.xlsx)" at bounding box center [375, 186] width 751 height 373
click at [20, 65] on span "Borrowers" at bounding box center [19, 67] width 19 height 6
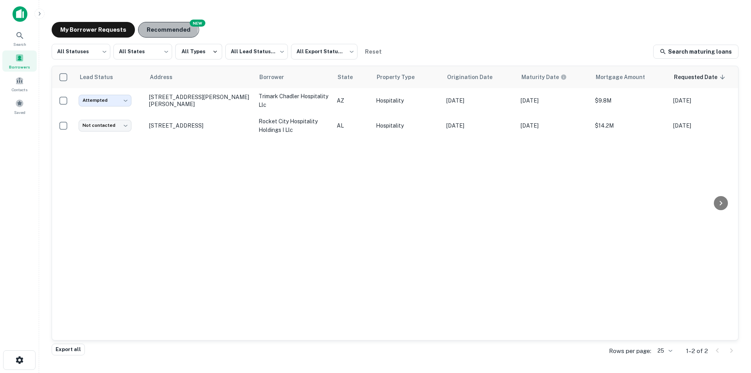
click at [152, 29] on button "Recommended" at bounding box center [168, 30] width 61 height 16
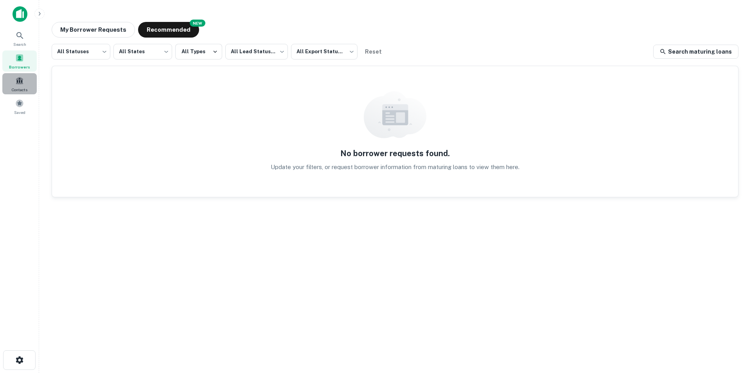
click at [24, 85] on div "Contacts" at bounding box center [19, 83] width 34 height 21
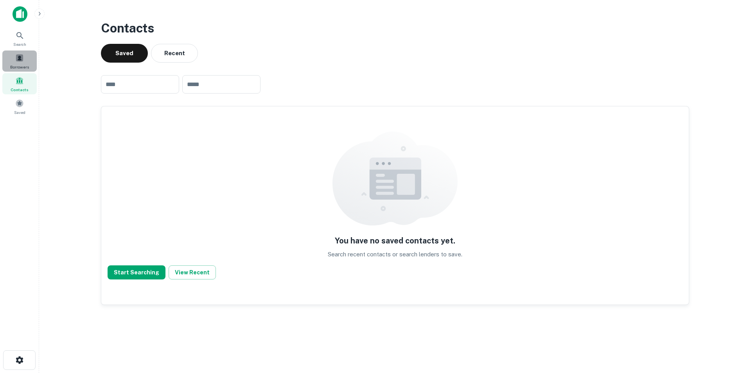
click at [26, 63] on div "Borrowers" at bounding box center [19, 60] width 34 height 21
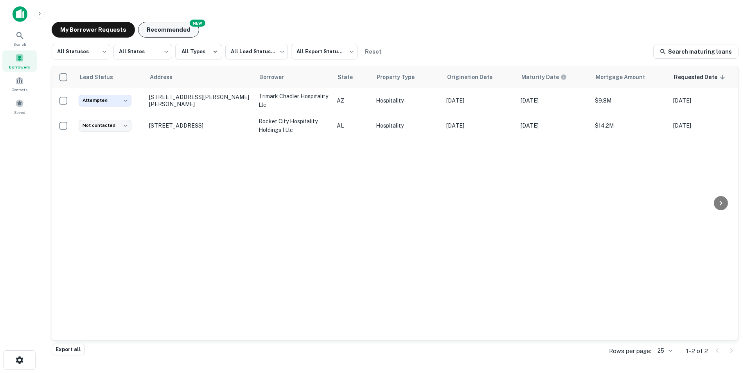
click at [155, 26] on button "Recommended" at bounding box center [168, 30] width 61 height 16
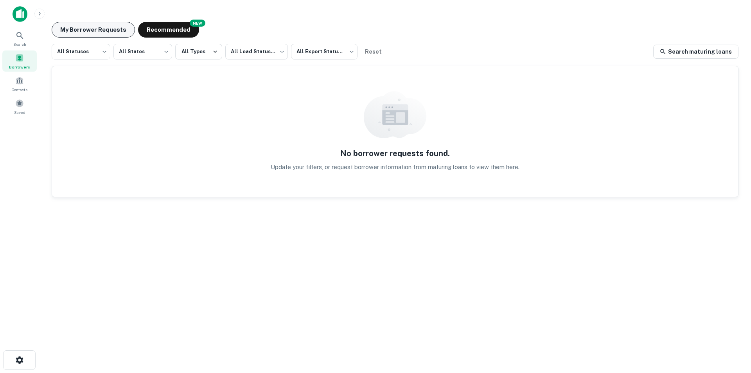
click at [116, 26] on button "My Borrower Requests" at bounding box center [93, 30] width 83 height 16
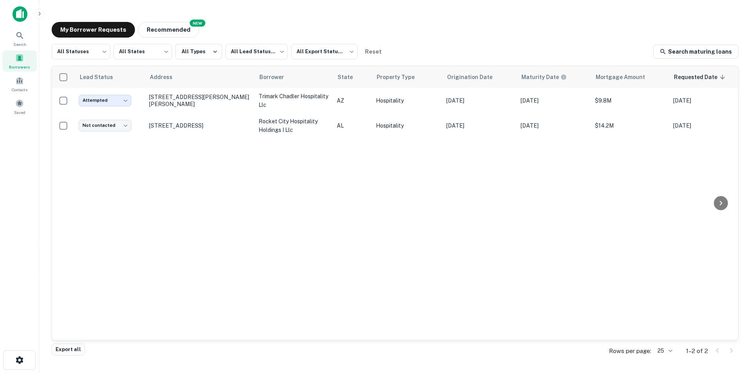
click at [92, 210] on div "Lead Status Address Borrower State Property Type Origination Date Maturity Date…" at bounding box center [395, 203] width 686 height 274
click at [244, 251] on div "Lead Status Address Borrower State Property Type Origination Date Maturity Date…" at bounding box center [395, 203] width 686 height 274
click at [209, 264] on div "Lead Status Address Borrower State Property Type Origination Date Maturity Date…" at bounding box center [395, 203] width 686 height 274
click at [17, 38] on icon at bounding box center [19, 35] width 9 height 9
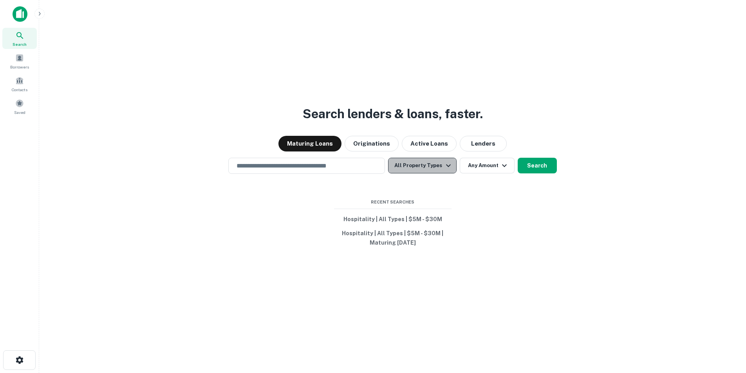
click at [447, 164] on icon "button" at bounding box center [447, 165] width 9 height 9
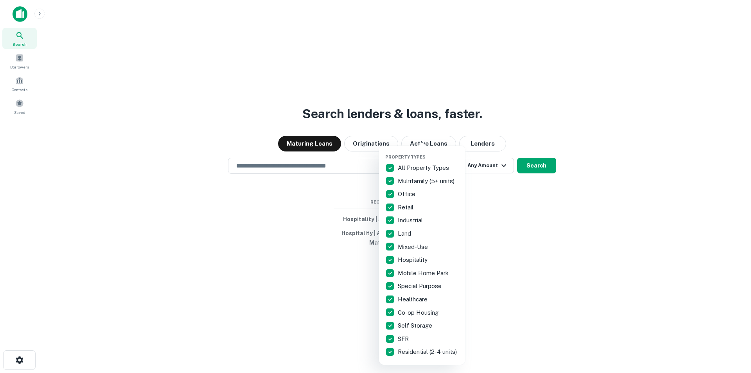
click at [481, 168] on div at bounding box center [375, 186] width 751 height 373
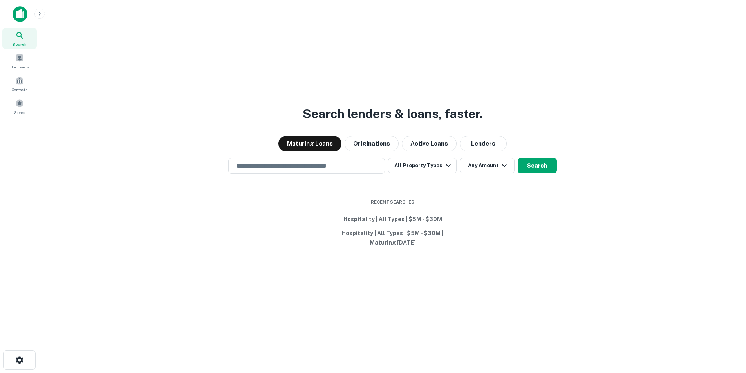
click at [481, 168] on button "Any Amount" at bounding box center [486, 166] width 55 height 16
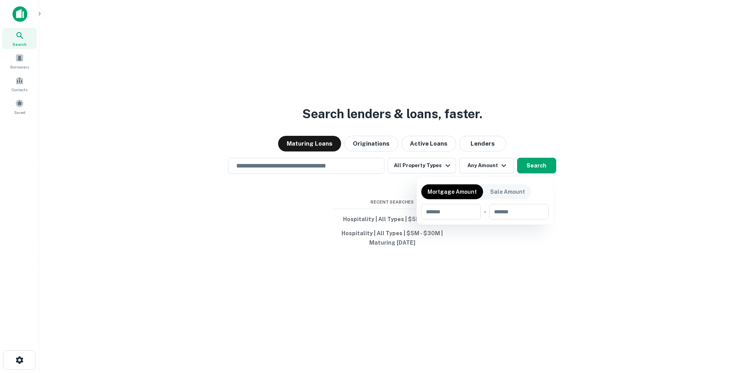
click at [481, 168] on div at bounding box center [375, 186] width 751 height 373
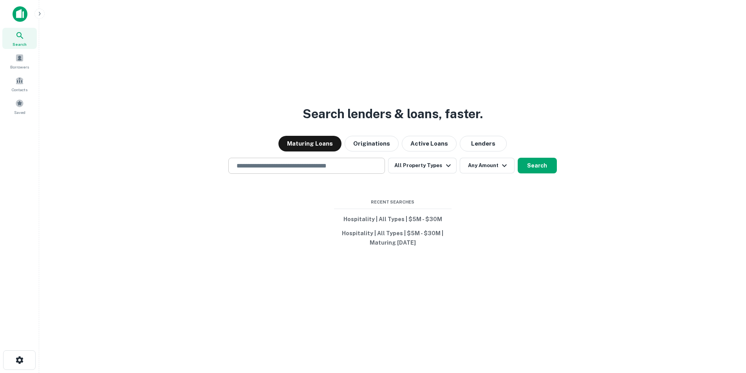
click at [358, 167] on input "text" at bounding box center [306, 165] width 149 height 9
click at [482, 231] on div "Search lenders & loans, faster. Maturing Loans Originations Active Loans Lender…" at bounding box center [392, 205] width 694 height 373
